Goal: Information Seeking & Learning: Check status

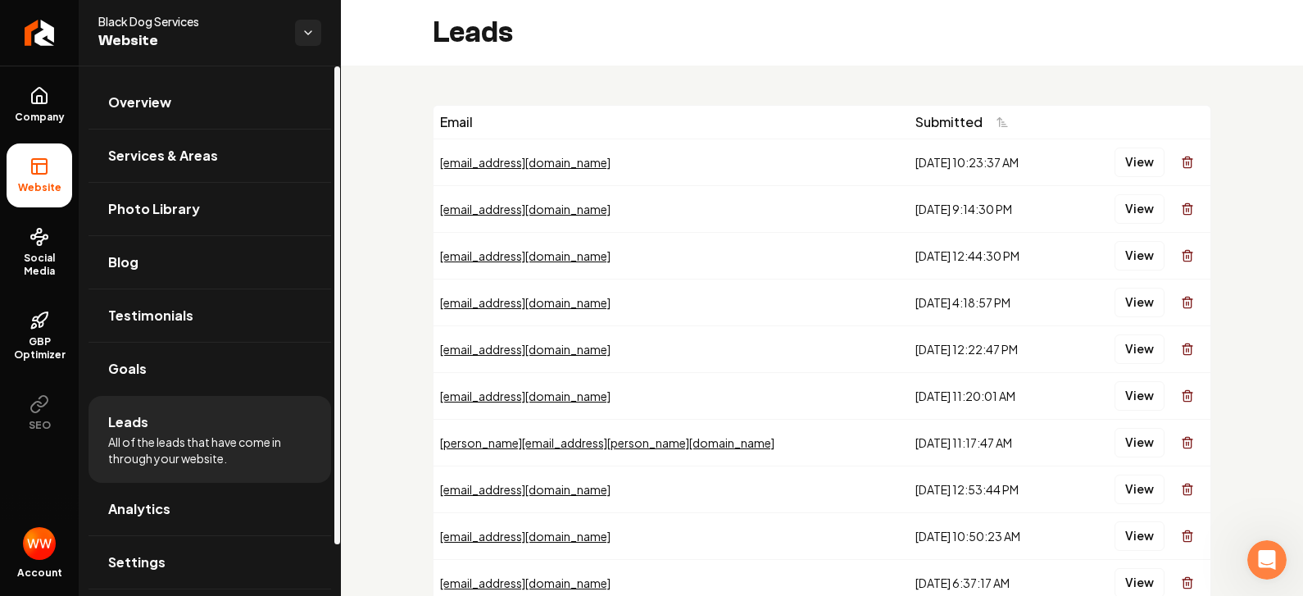
click at [122, 409] on li "Leads All of the leads that have come in through your website." at bounding box center [210, 439] width 243 height 87
click at [140, 427] on span "Leads" at bounding box center [128, 422] width 40 height 20
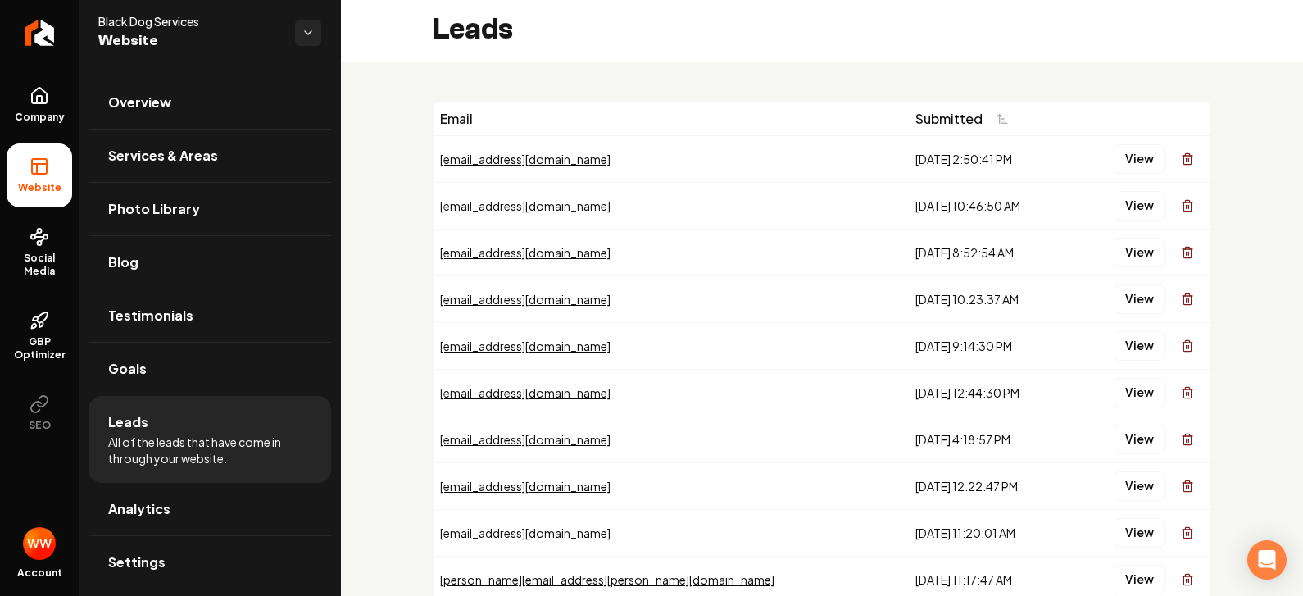
scroll to position [11, 0]
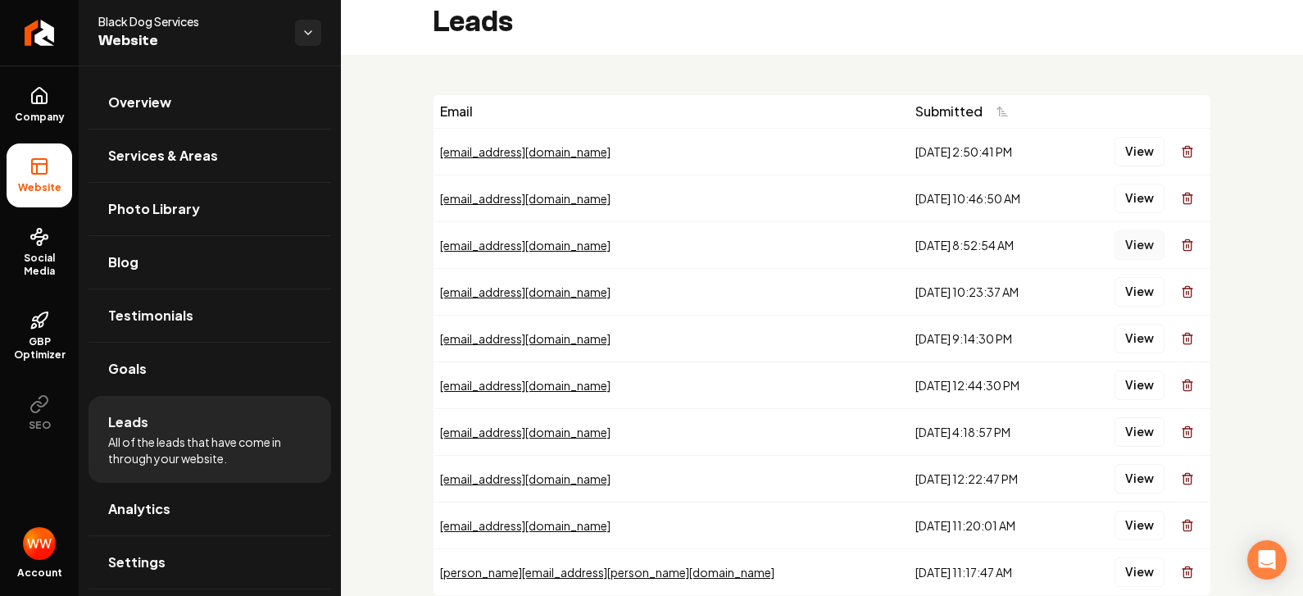
click at [1143, 243] on button "View" at bounding box center [1140, 245] width 50 height 30
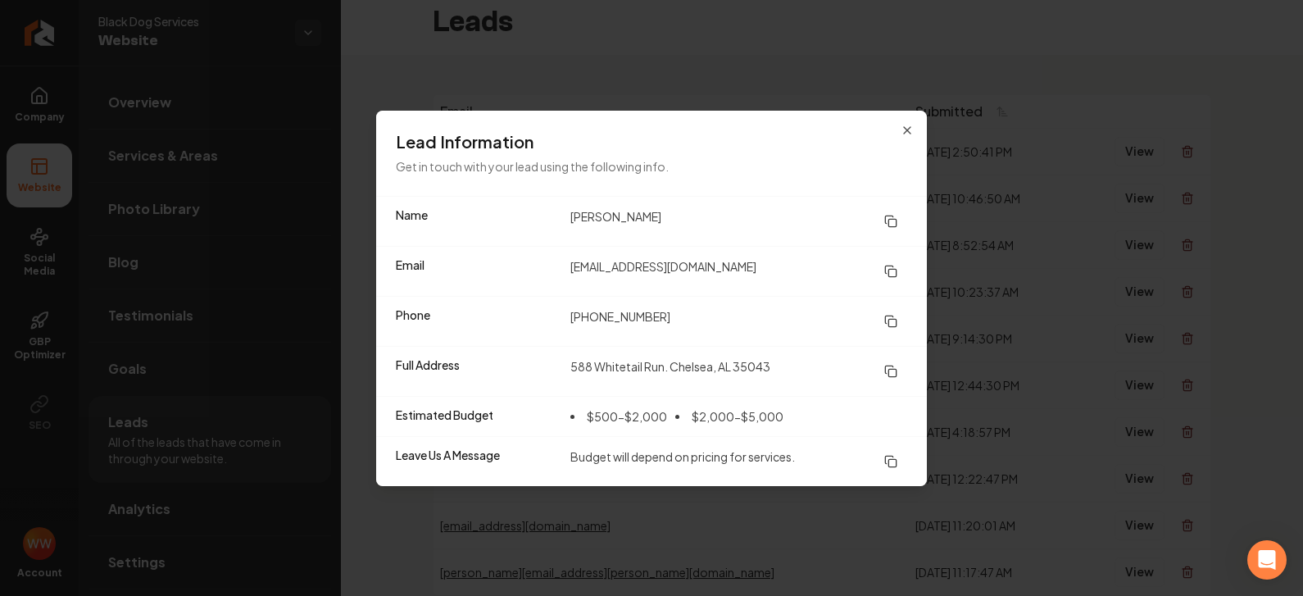
click at [893, 219] on rect at bounding box center [892, 222] width 7 height 7
click at [889, 325] on rect at bounding box center [892, 322] width 7 height 7
click at [897, 266] on icon at bounding box center [891, 271] width 13 height 13
click at [891, 370] on icon at bounding box center [891, 371] width 13 height 13
click at [908, 124] on icon "button" at bounding box center [907, 130] width 13 height 13
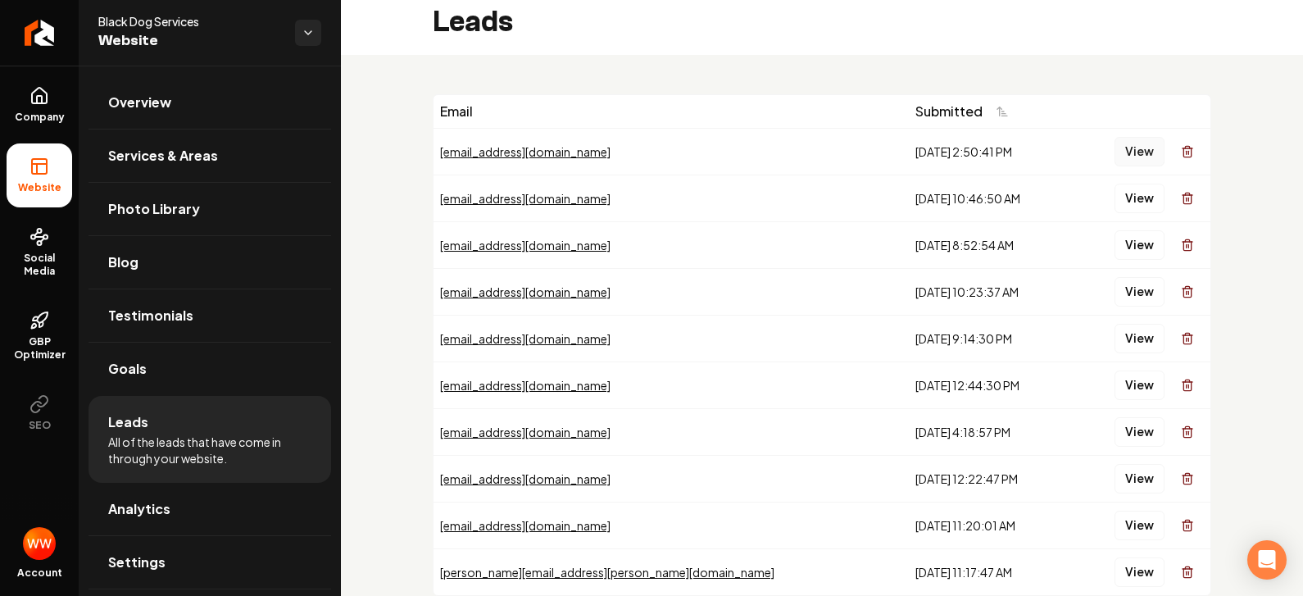
click at [1131, 147] on button "View" at bounding box center [1140, 152] width 50 height 30
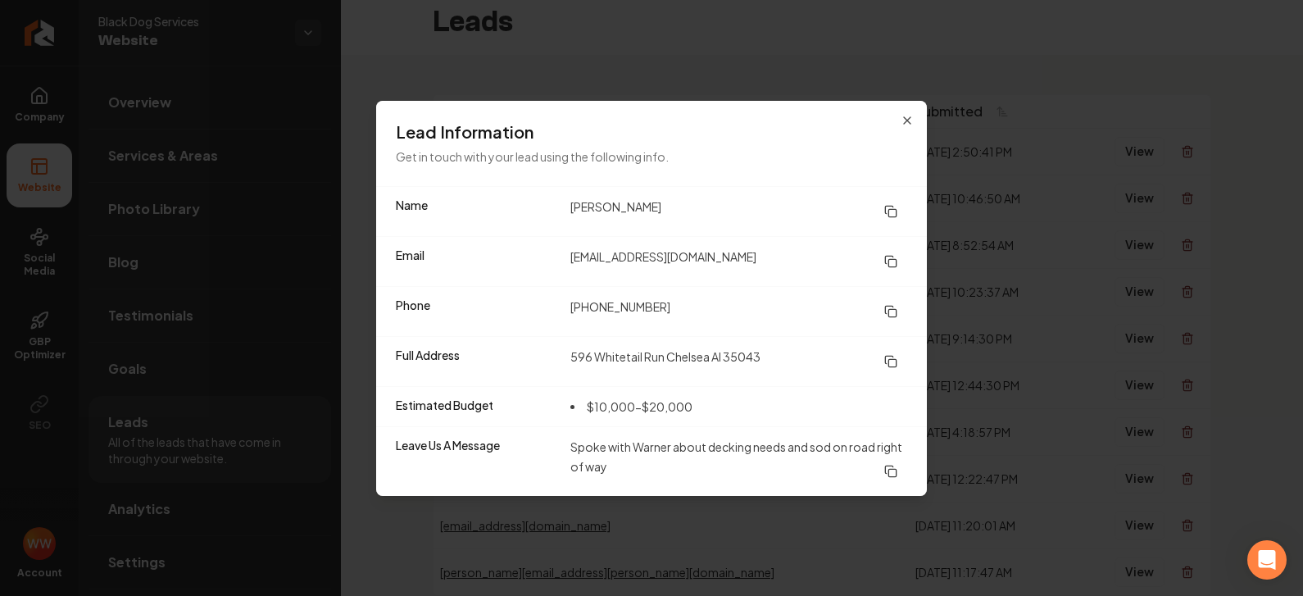
click at [898, 206] on button at bounding box center [891, 212] width 33 height 30
click at [893, 312] on icon at bounding box center [891, 311] width 13 height 13
click at [886, 259] on icon at bounding box center [891, 261] width 13 height 13
drag, startPoint x: 892, startPoint y: 362, endPoint x: 885, endPoint y: 355, distance: 9.9
click at [892, 362] on icon at bounding box center [891, 361] width 13 height 13
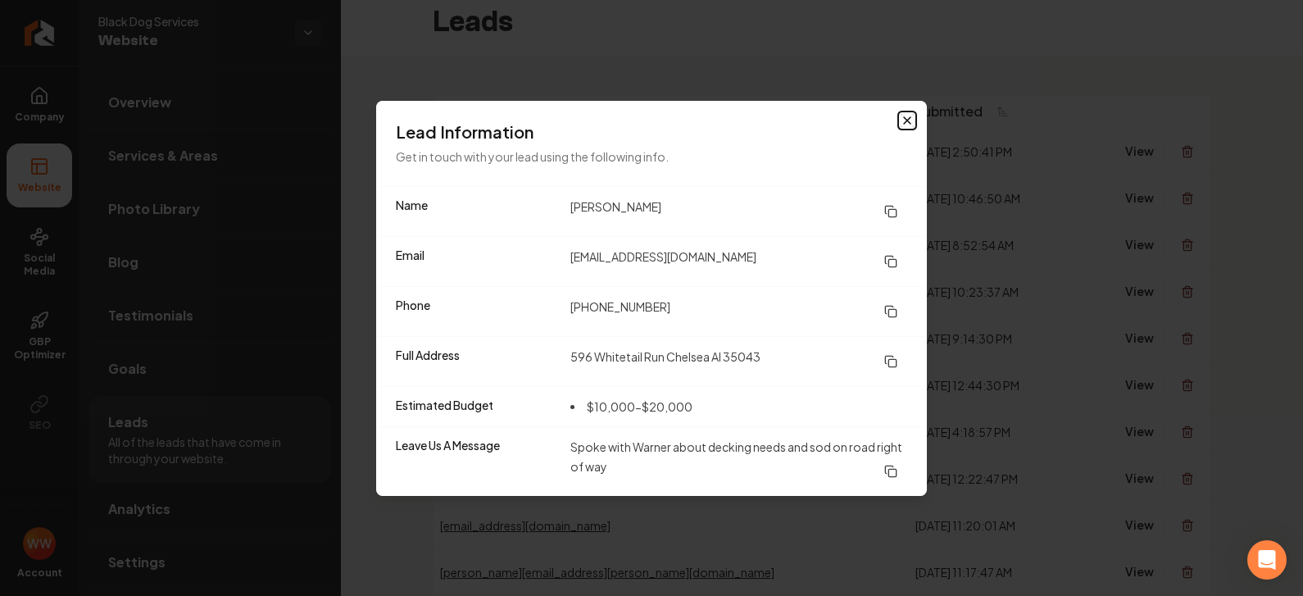
click at [903, 116] on icon "button" at bounding box center [907, 120] width 13 height 13
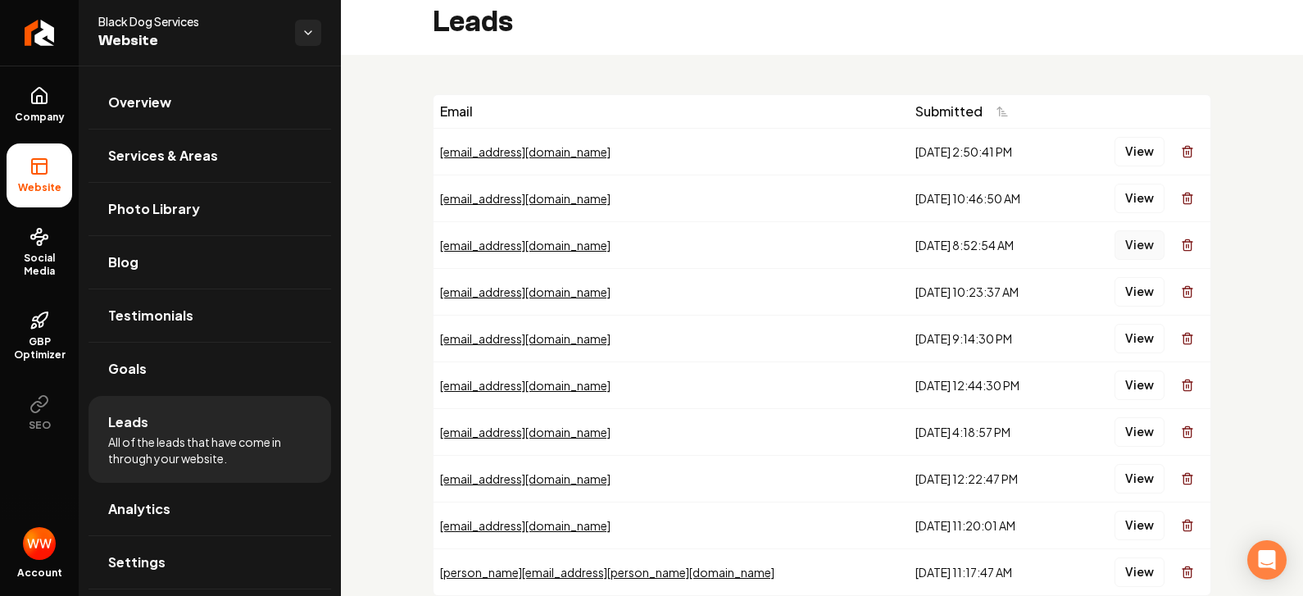
click at [1129, 239] on button "View" at bounding box center [1140, 245] width 50 height 30
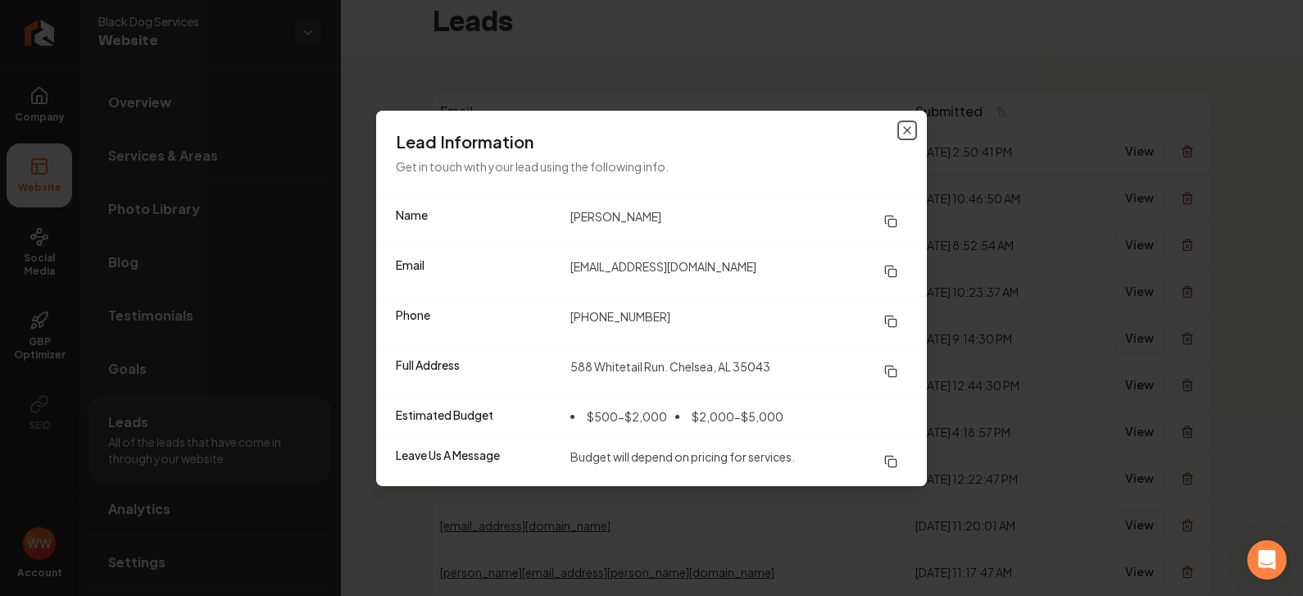
click at [909, 125] on icon "button" at bounding box center [907, 130] width 13 height 13
